Goal: Connect with others: Connect with others

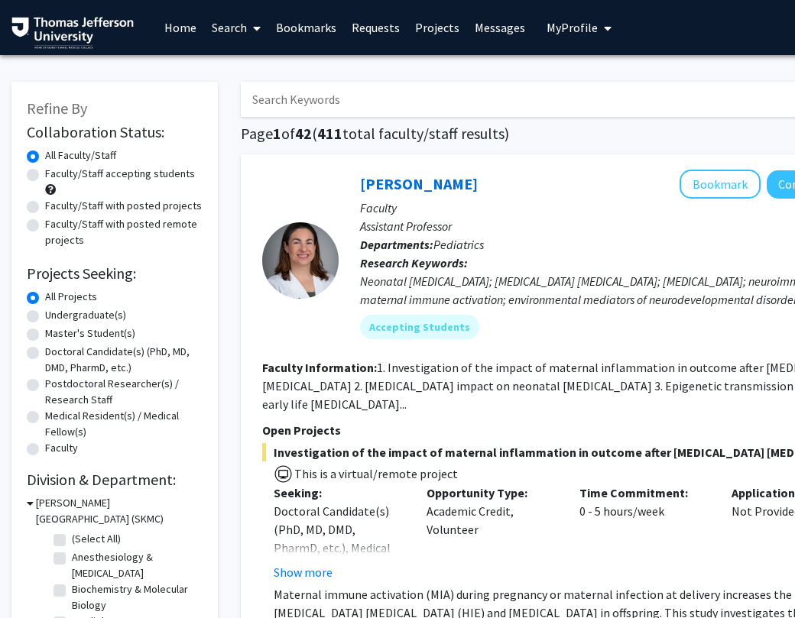
click at [336, 110] on input "Search Keywords" at bounding box center [541, 99] width 600 height 35
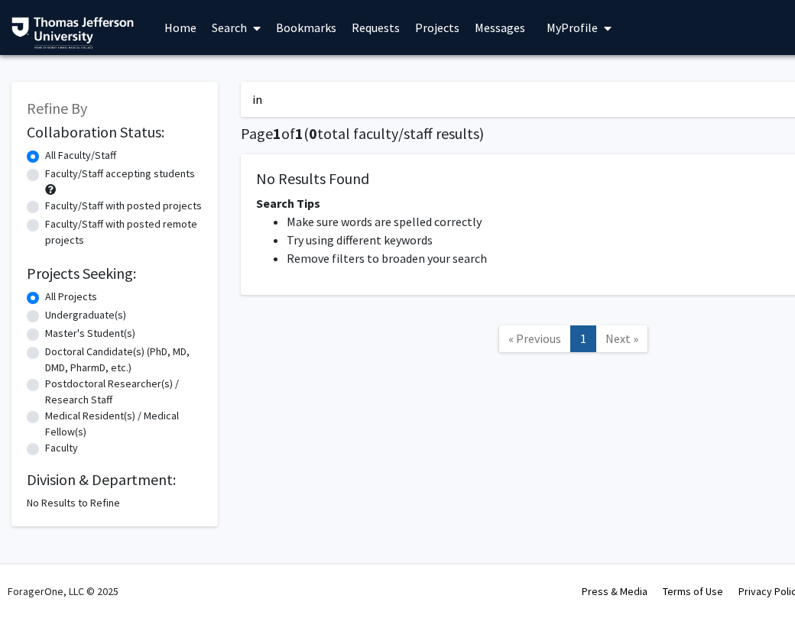
type input "i"
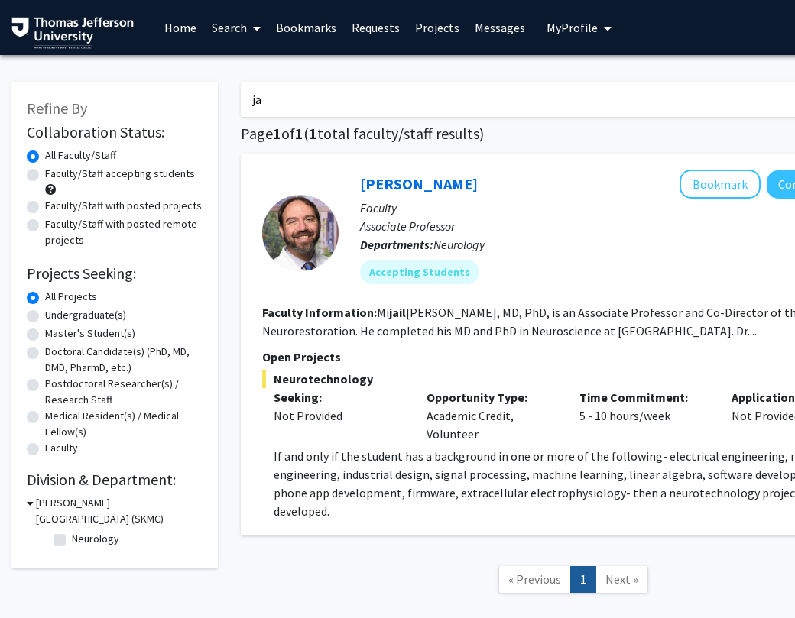
type input "j"
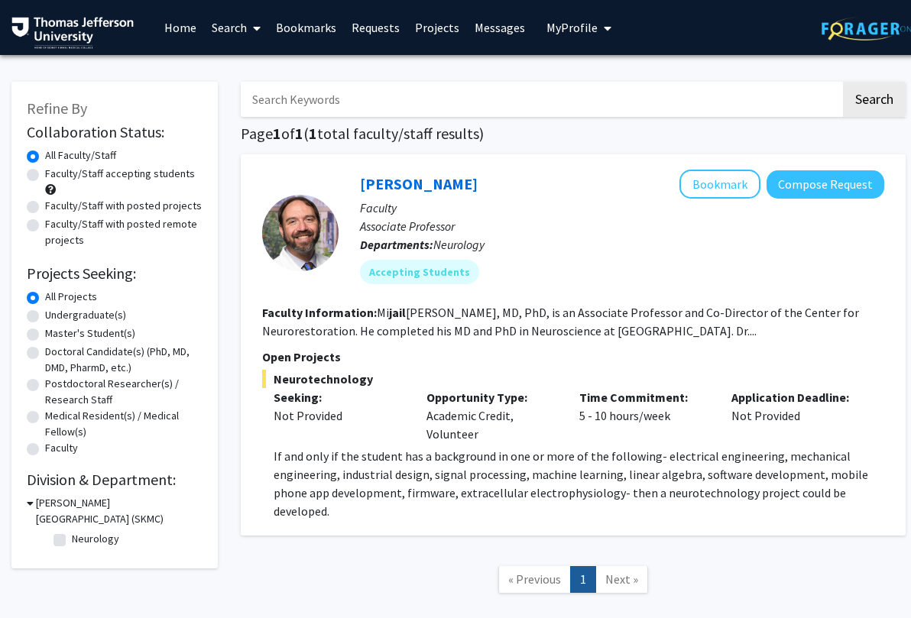
click at [2, 201] on div "Refine By Collaboration Status: Collaboration Status All Faculty/Staff Collabor…" at bounding box center [114, 345] width 229 height 558
click at [314, 19] on link "Bookmarks" at bounding box center [306, 27] width 76 height 53
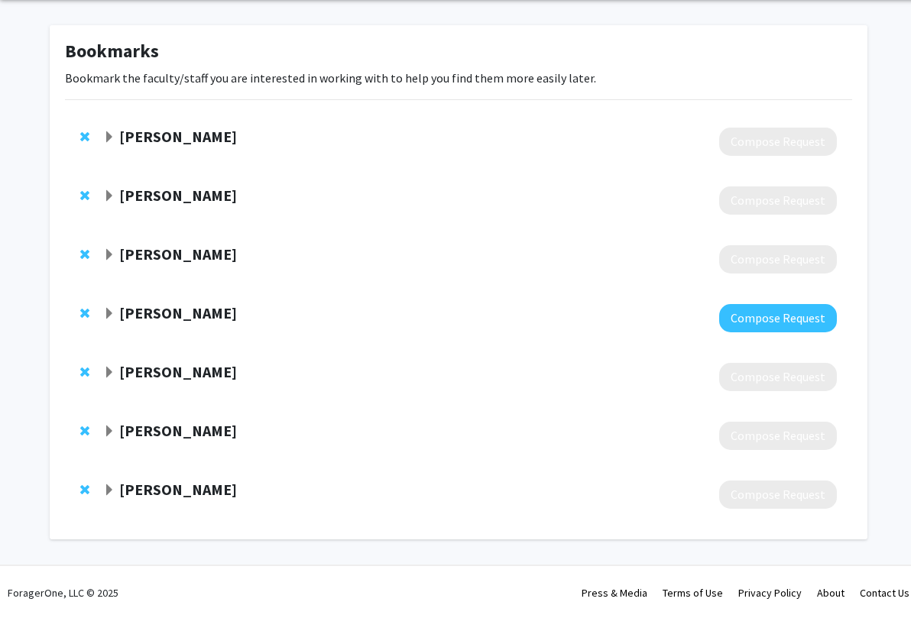
scroll to position [58, 0]
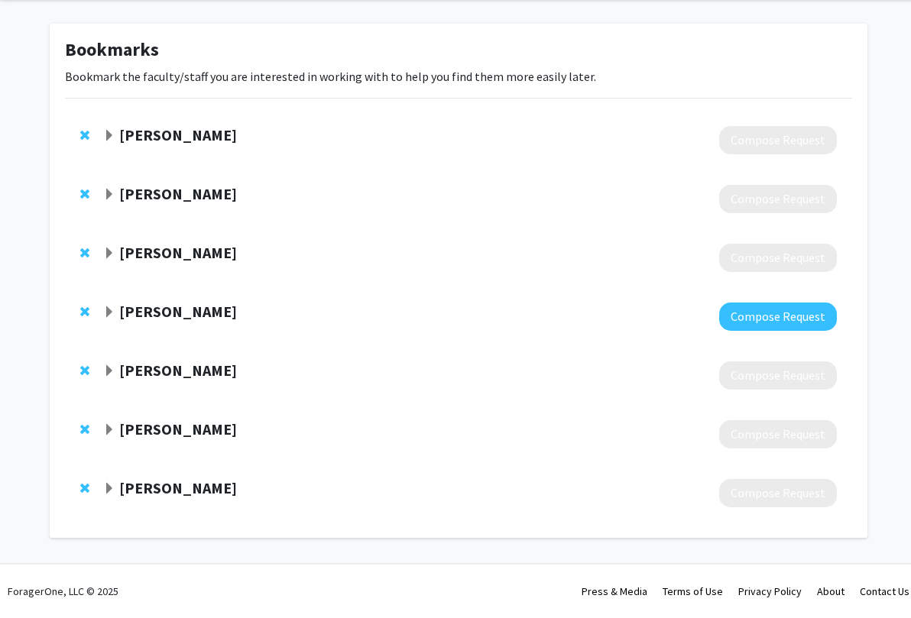
click at [120, 307] on strong "[PERSON_NAME]" at bounding box center [178, 311] width 118 height 19
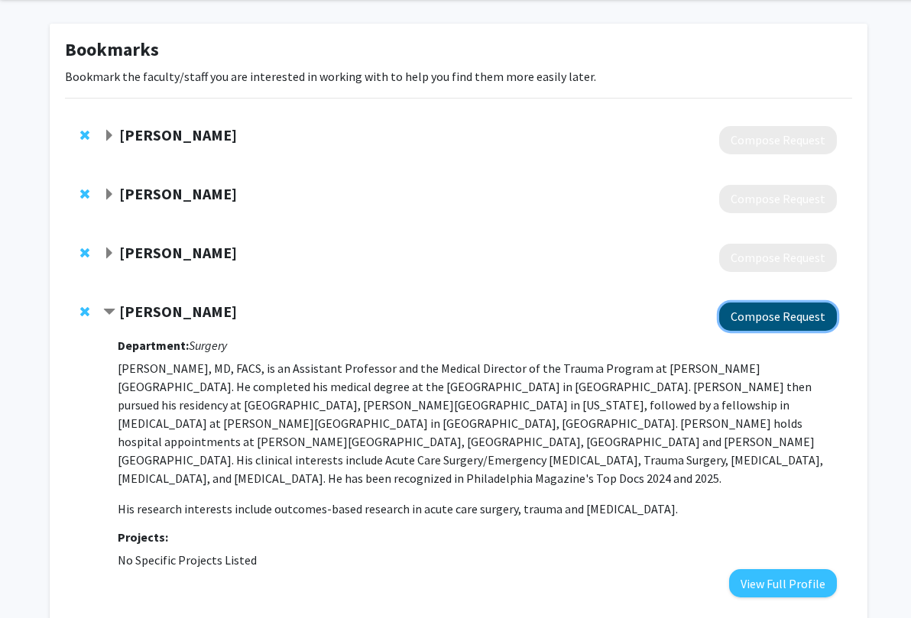
click at [789, 324] on button "Compose Request" at bounding box center [778, 317] width 118 height 28
